Goal: Check status

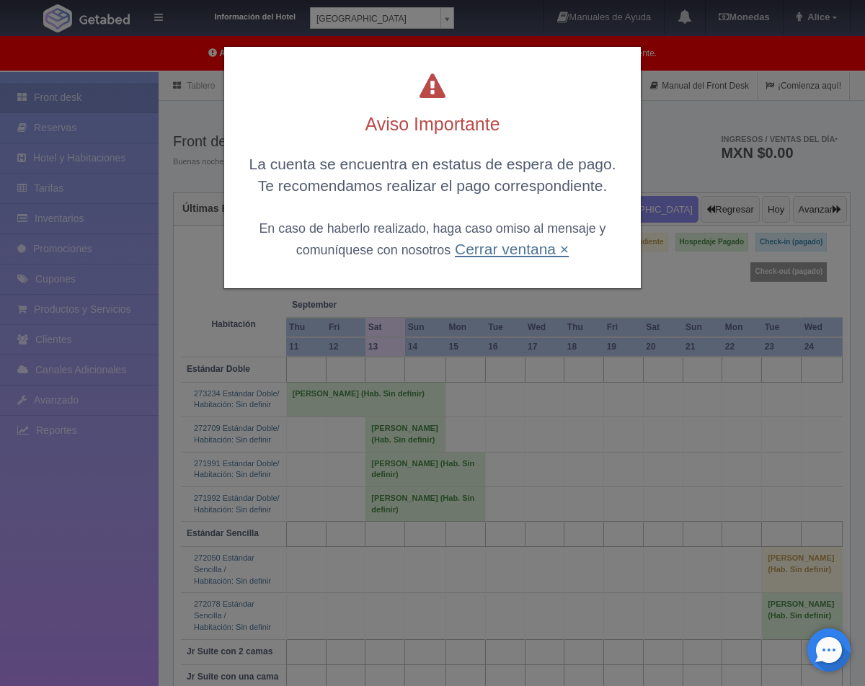
click at [513, 252] on link "Cerrar ventana ×" at bounding box center [512, 249] width 114 height 17
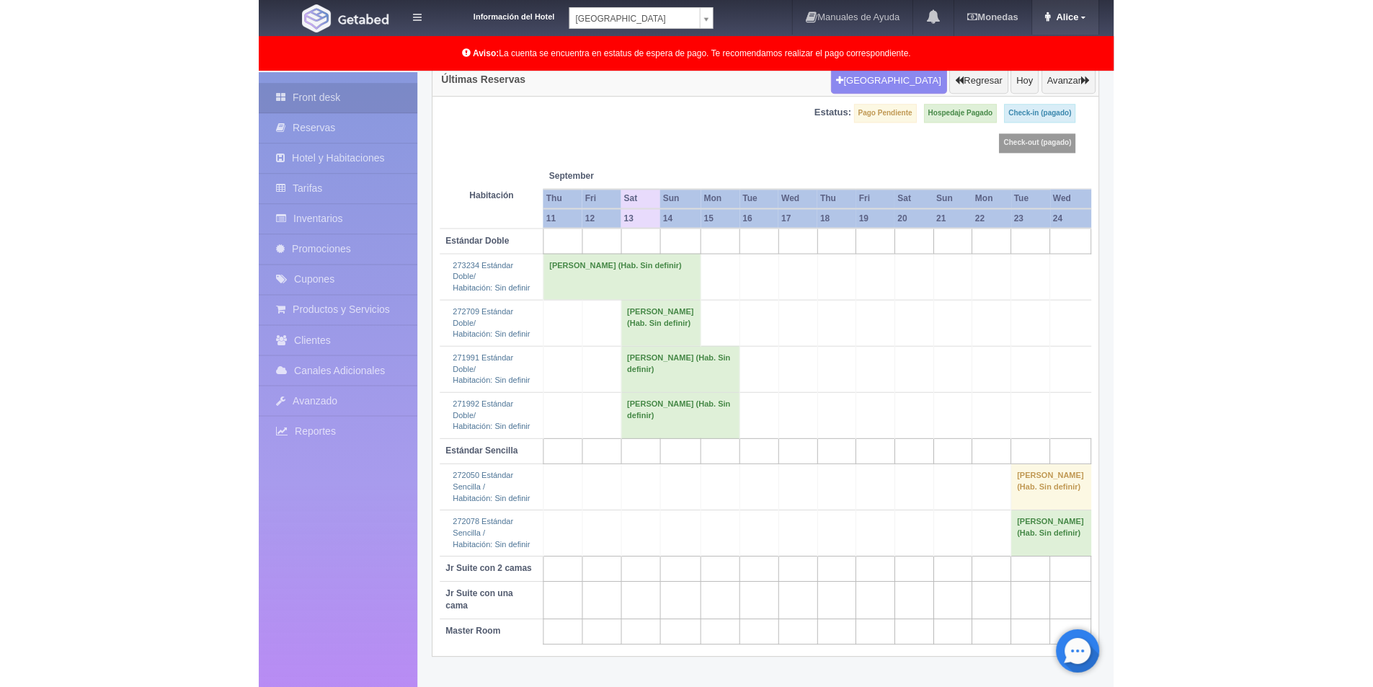
scroll to position [72, 0]
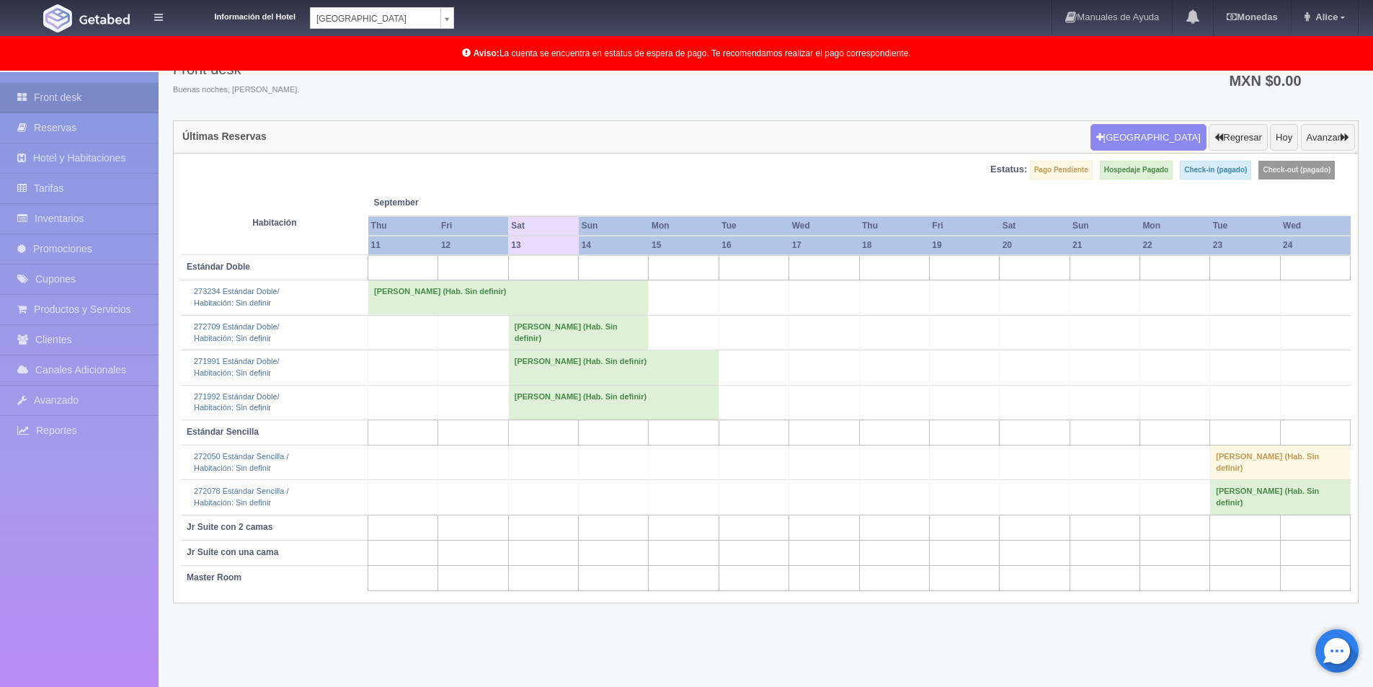
click at [570, 326] on td "[PERSON_NAME] (Hab. Sin definir)" at bounding box center [578, 332] width 141 height 35
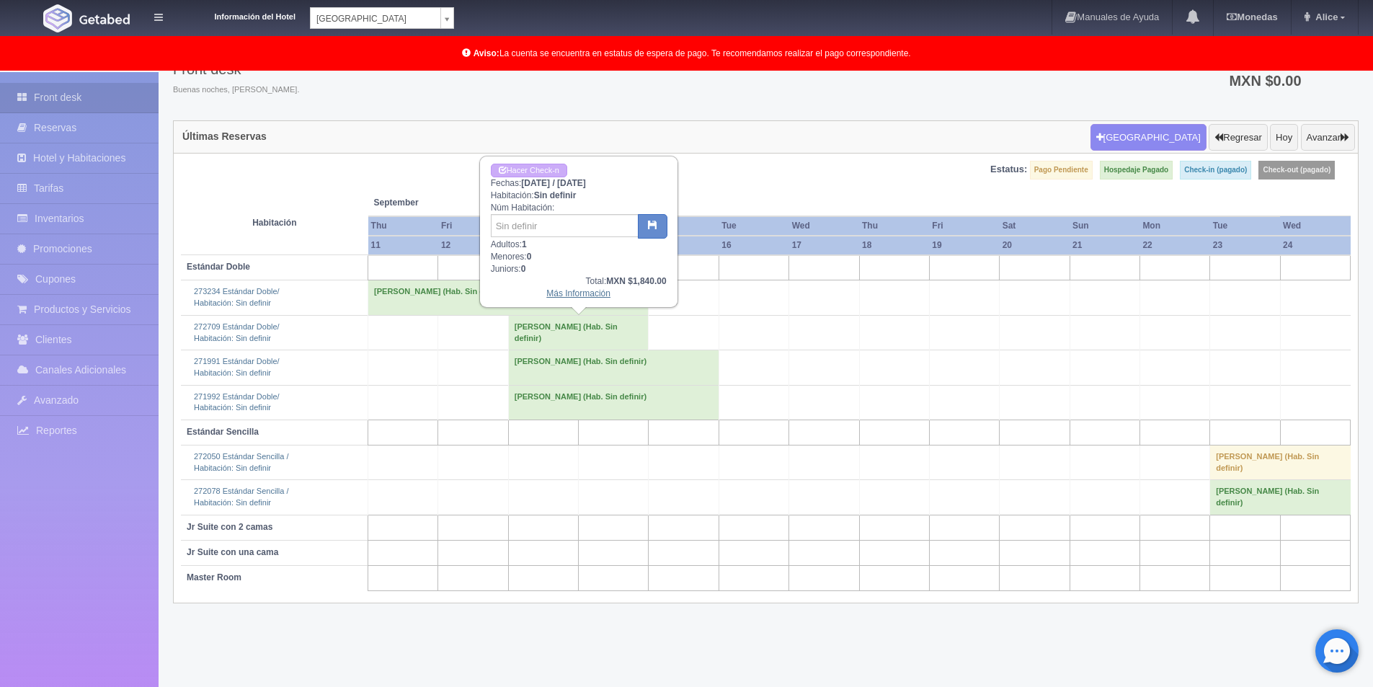
click at [561, 295] on link "Más Información" at bounding box center [578, 293] width 64 height 10
click at [571, 294] on link "Más Información" at bounding box center [578, 293] width 64 height 10
click at [734, 184] on div "Estatus: Pago Pendiente Hospedaje Pagado Check-in (pagado) Check-out (pagado)" at bounding box center [766, 176] width 1170 height 30
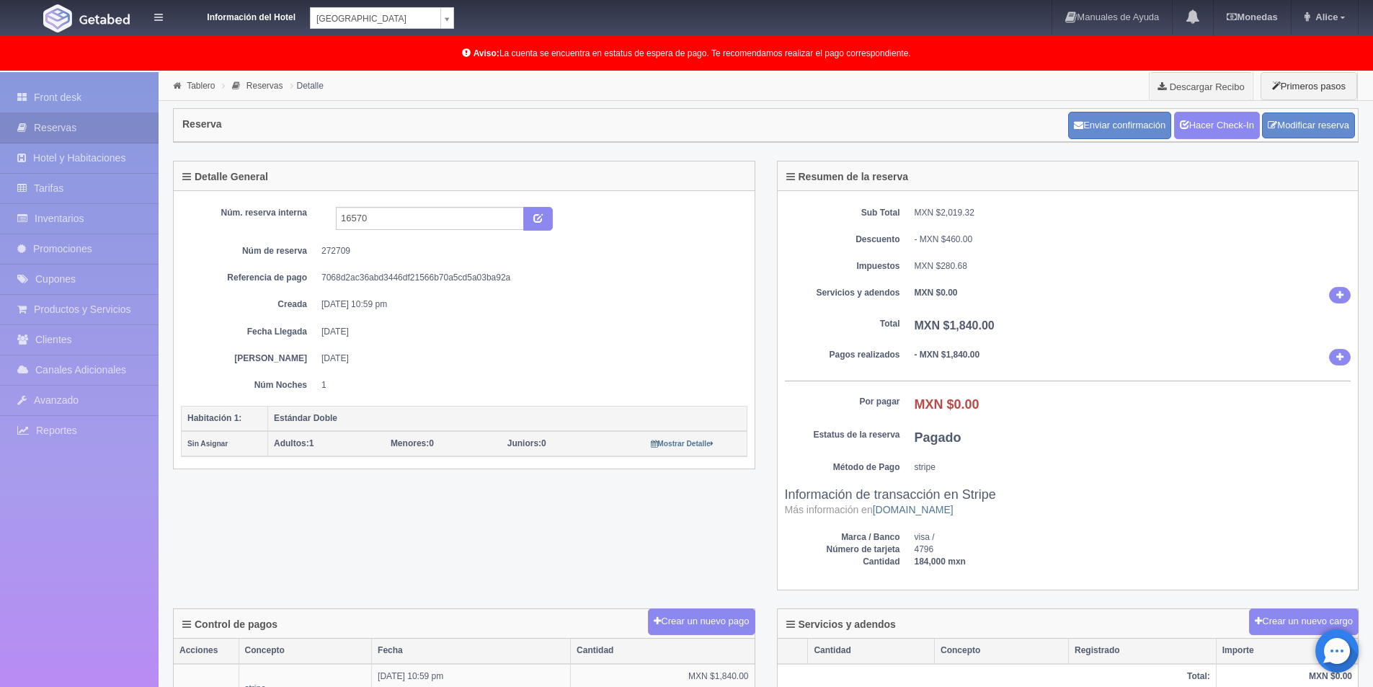
click at [1298, 315] on div "Sub Total MXN $2,019.32 Descuento - MXN $460.00 Impuestos MXN $280.68 Servicios…" at bounding box center [1068, 390] width 581 height 399
click at [1269, 319] on dd "MXN $1,840.00" at bounding box center [1133, 326] width 437 height 17
